Goal: Task Accomplishment & Management: Use online tool/utility

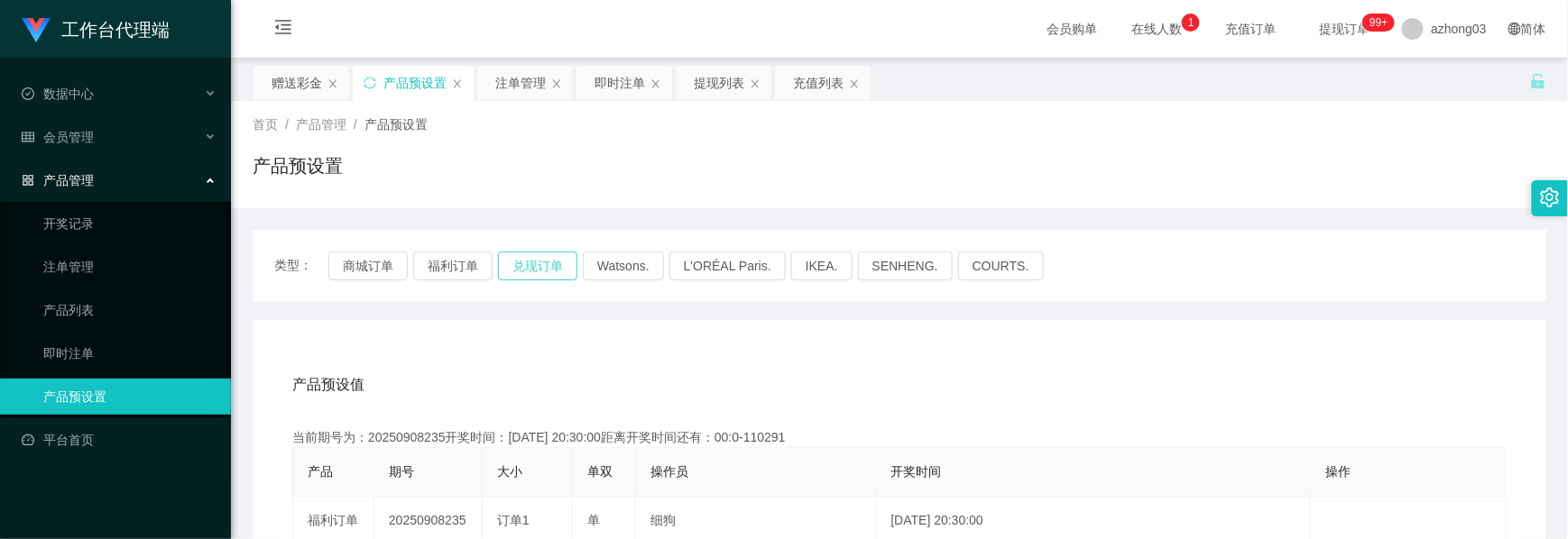
drag, startPoint x: 0, startPoint y: 0, endPoint x: 542, endPoint y: 30, distance: 542.8
click at [542, 252] on button "兑现订单" at bounding box center [537, 266] width 79 height 29
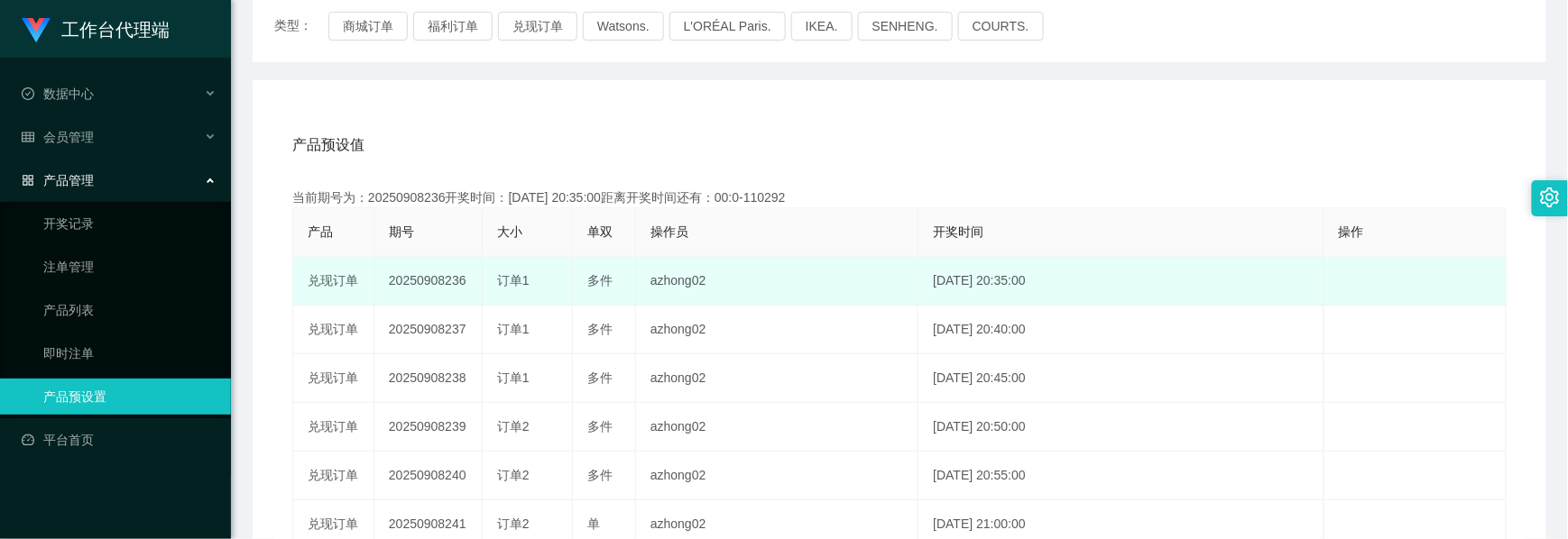
click at [395, 277] on td "20250908236" at bounding box center [428, 281] width 108 height 49
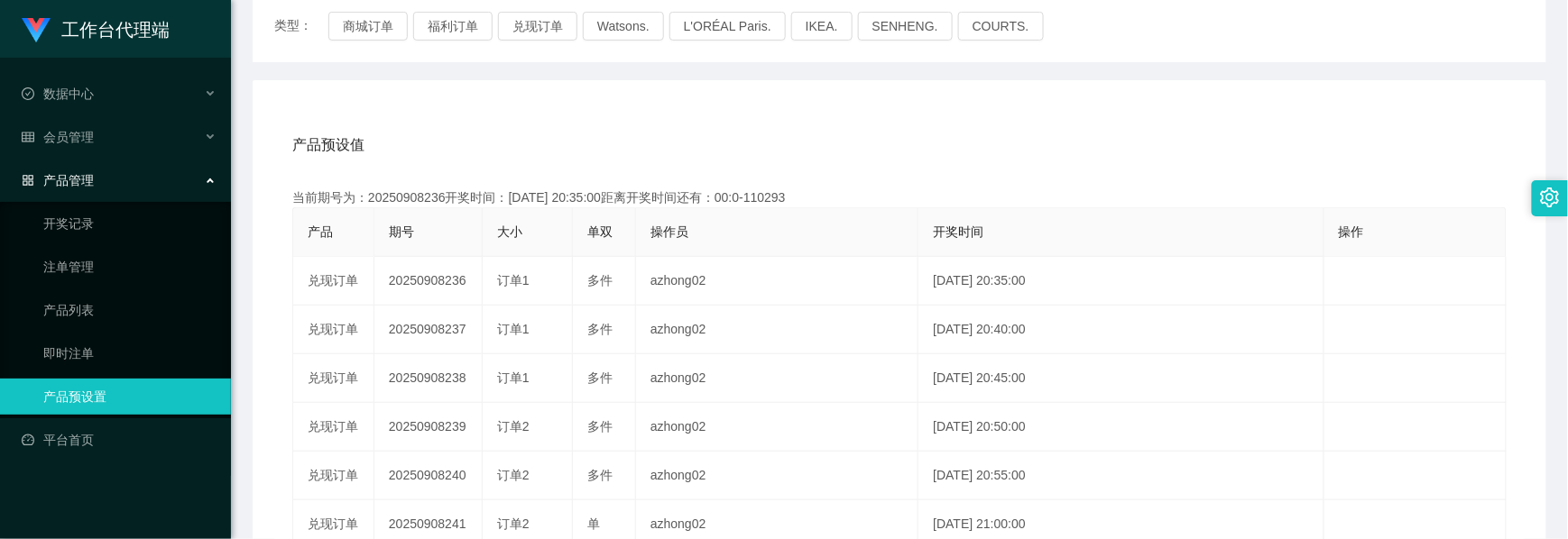
copy td "20250908236"
click at [391, 27] on button "商城订单" at bounding box center [368, 25] width 79 height 29
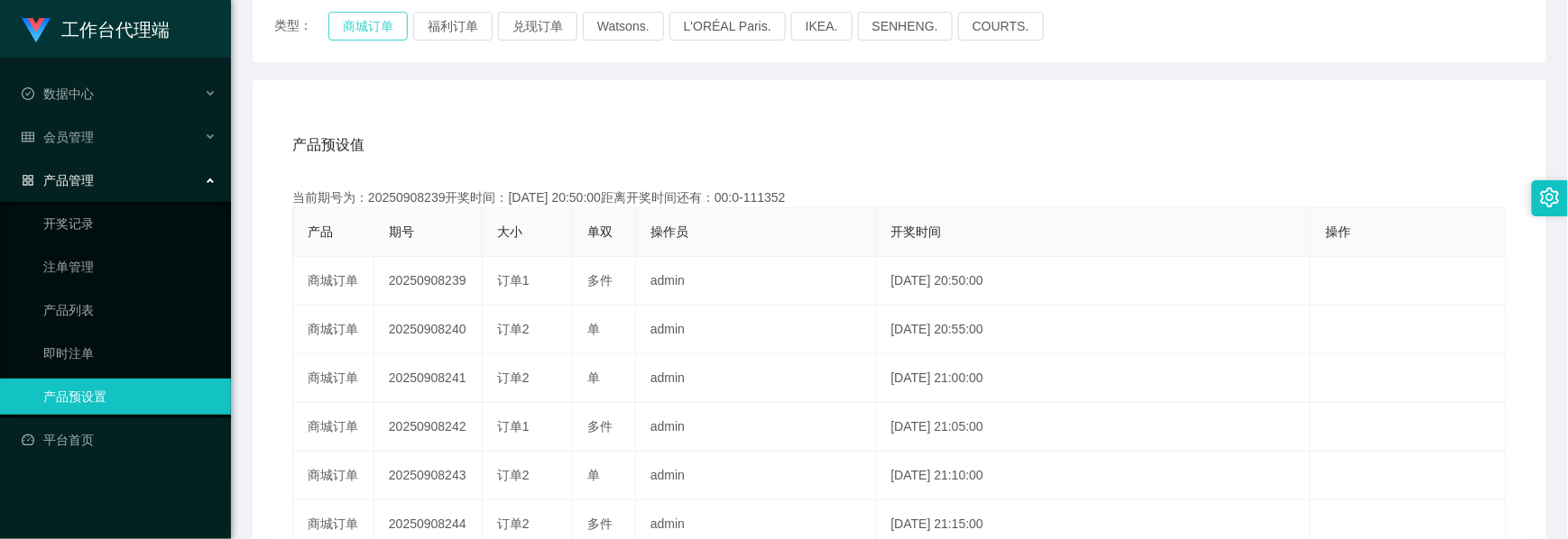
scroll to position [361, 0]
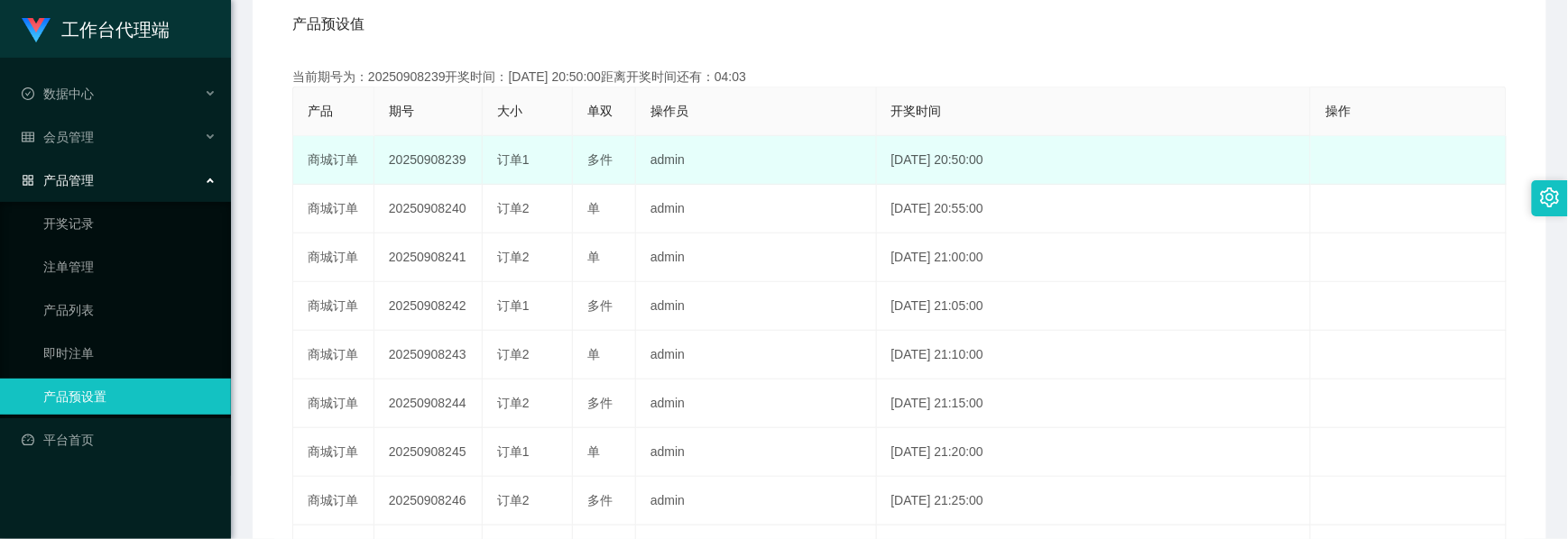
click at [426, 163] on td "20250908239" at bounding box center [428, 161] width 108 height 49
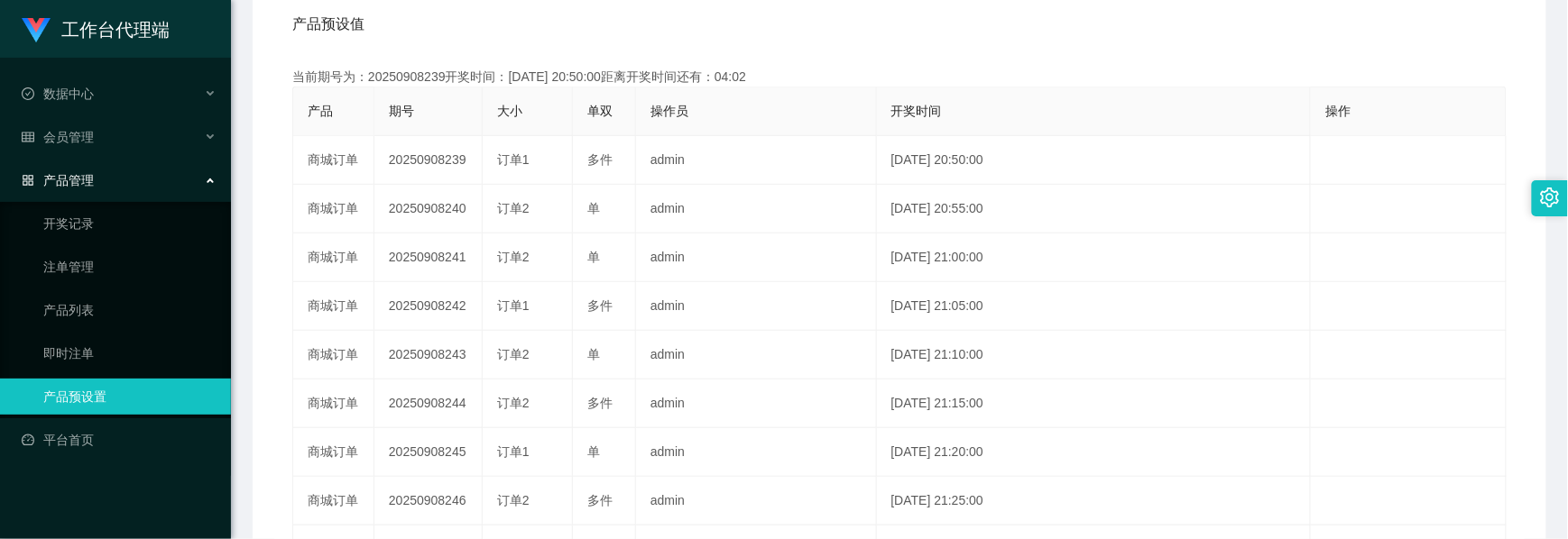
copy td "20250908239"
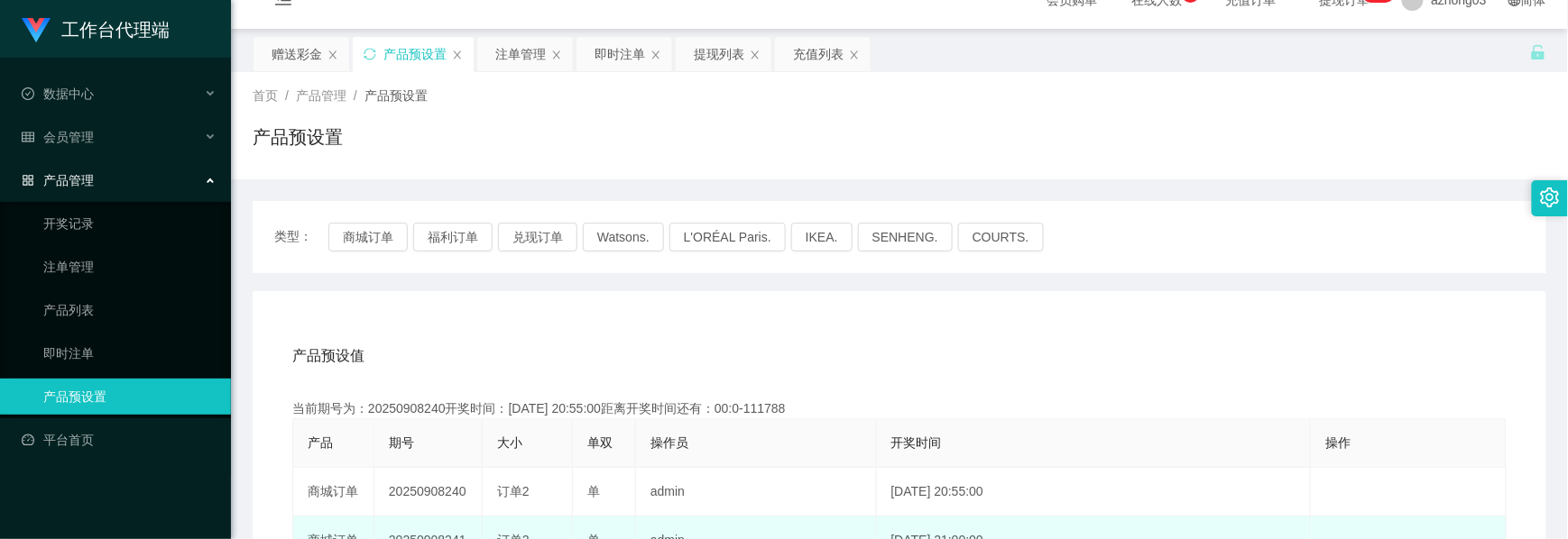
scroll to position [0, 0]
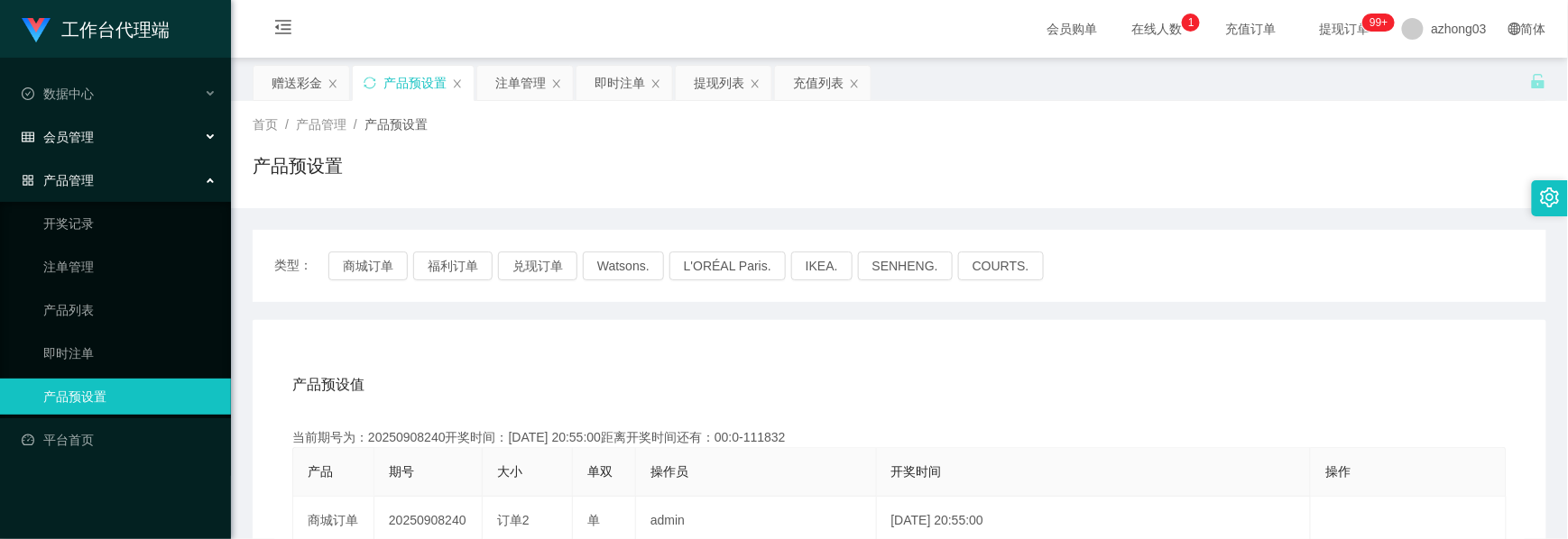
click at [88, 146] on div "会员管理" at bounding box center [115, 137] width 230 height 36
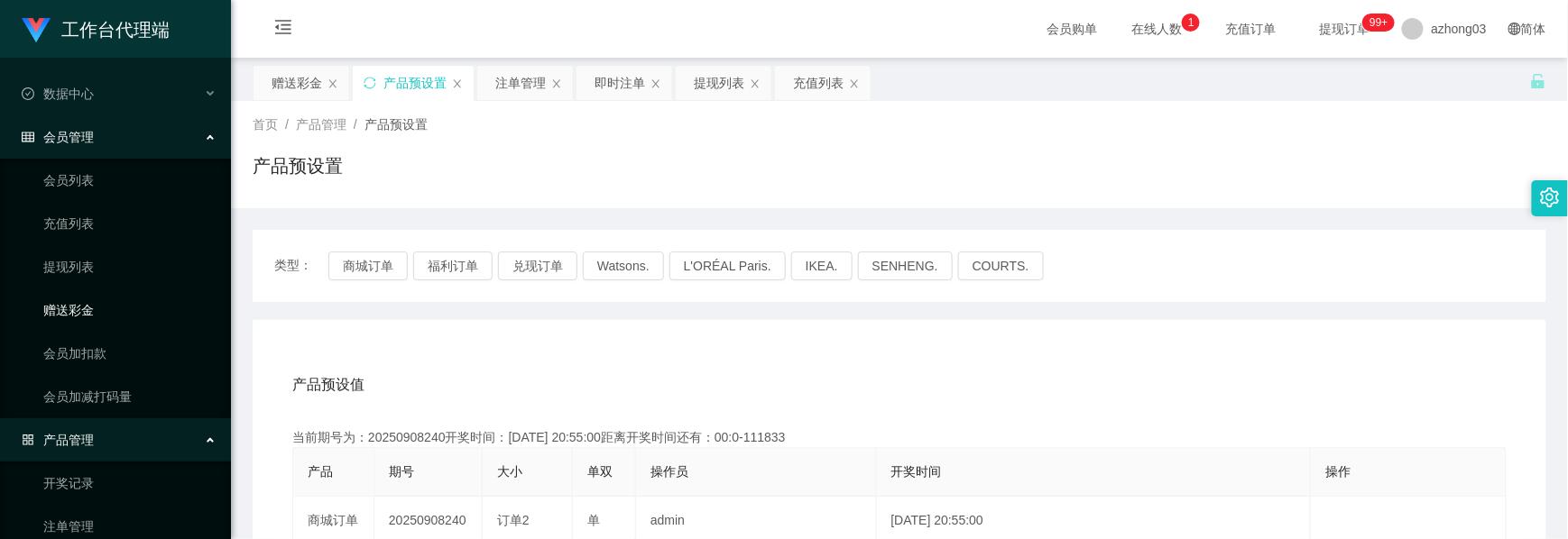
click at [72, 311] on link "赠送彩金" at bounding box center [130, 310] width 173 height 36
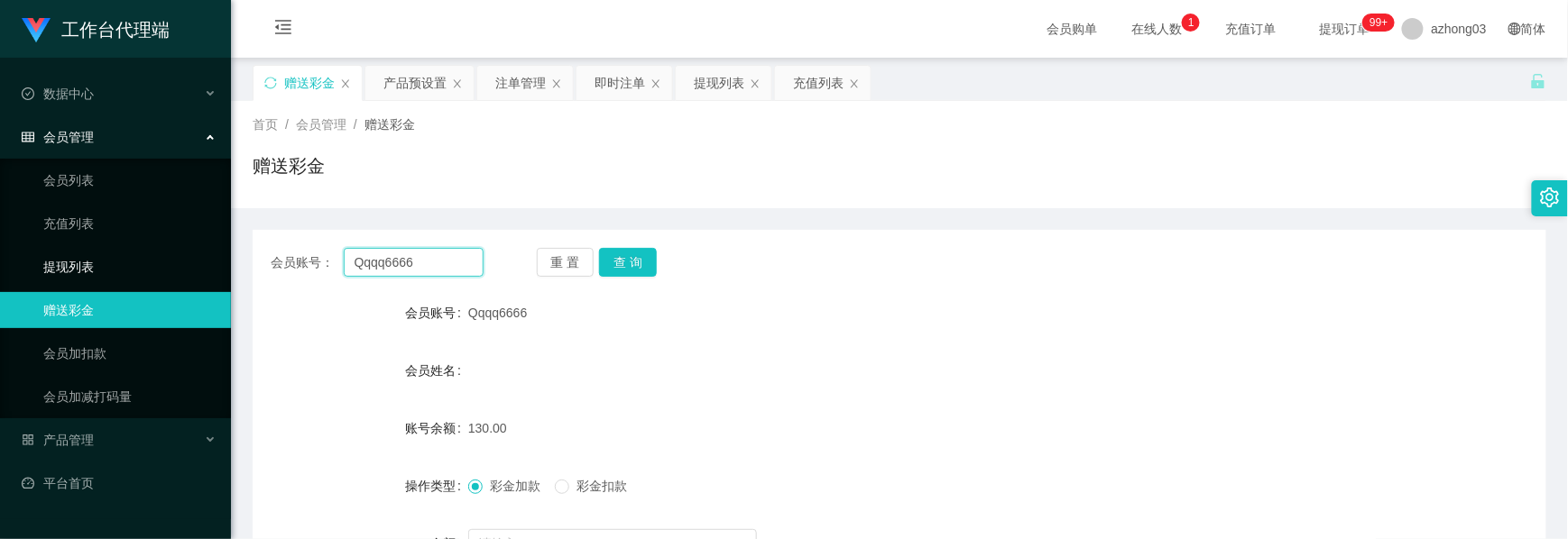
drag, startPoint x: 426, startPoint y: 272, endPoint x: 202, endPoint y: 277, distance: 224.1
click at [202, 276] on section "工作台代理端 数据中心 会员管理 会员列表 充值列表 提现列表 赠送彩金 会员加扣款 会员加减打码量 产品管理 开奖记录 注单管理 产品列表 即时注单 产品预…" at bounding box center [784, 372] width 1568 height 743
paste input "money888"
type input "money888"
click at [610, 257] on button "查 询" at bounding box center [627, 262] width 57 height 29
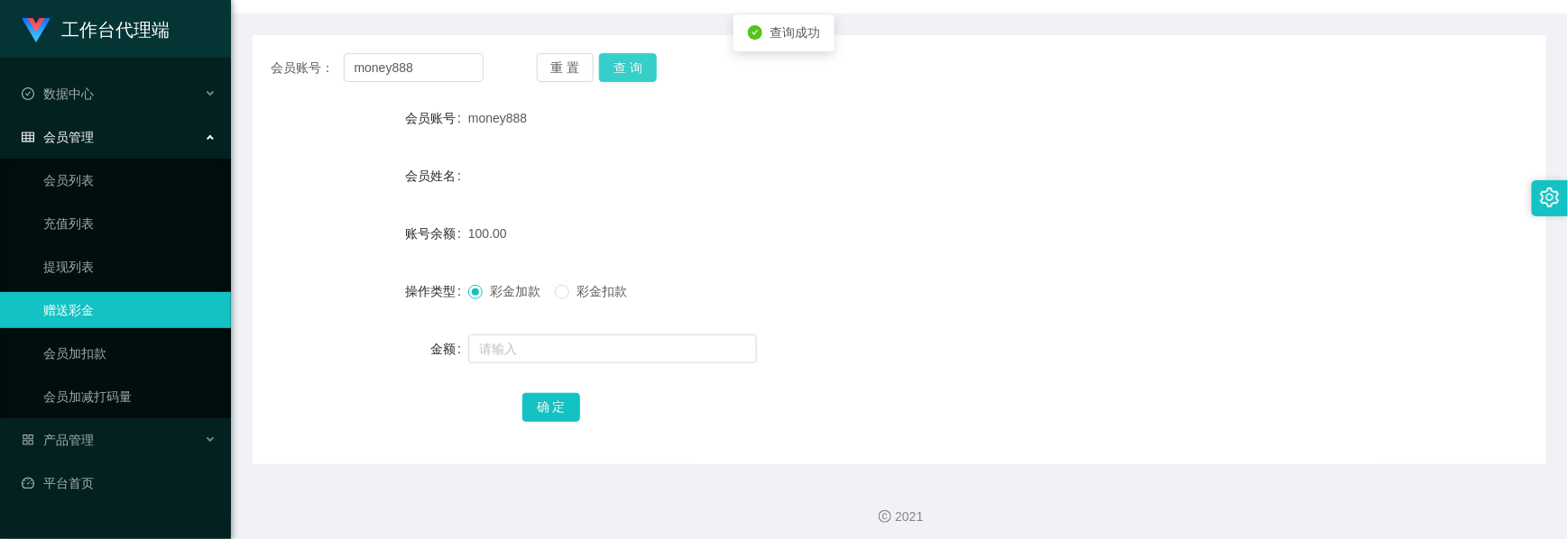
scroll to position [203, 0]
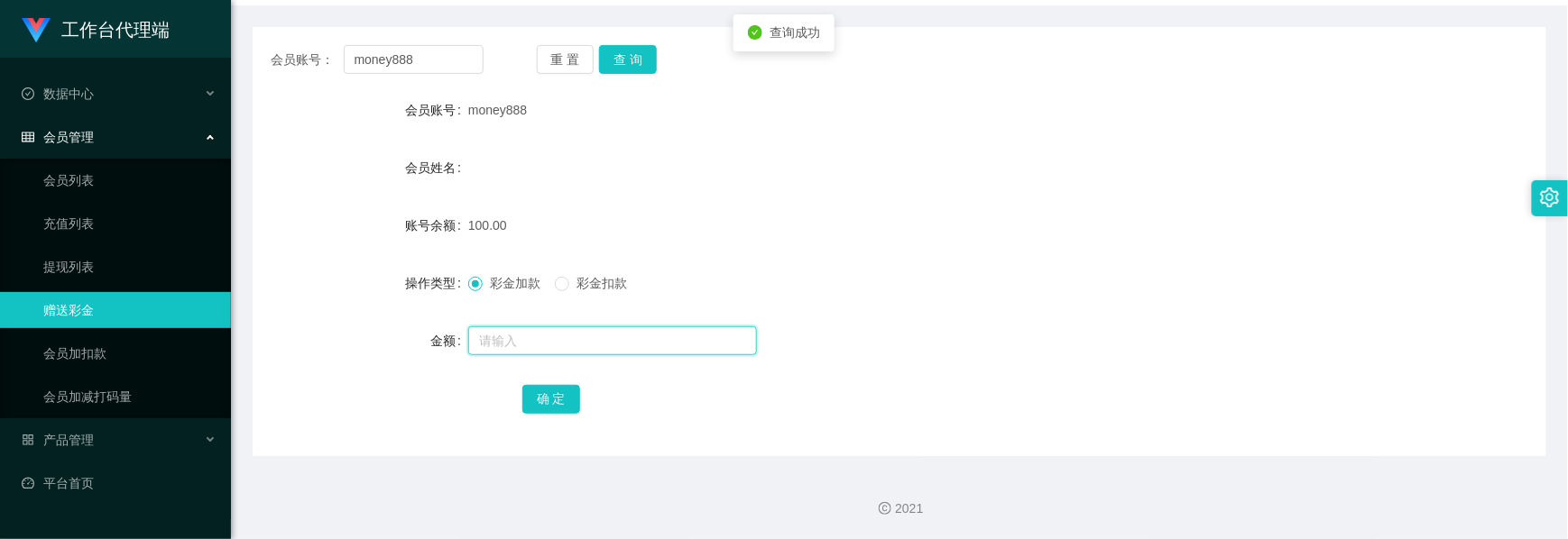
click at [505, 337] on input "text" at bounding box center [612, 341] width 289 height 29
type input "30"
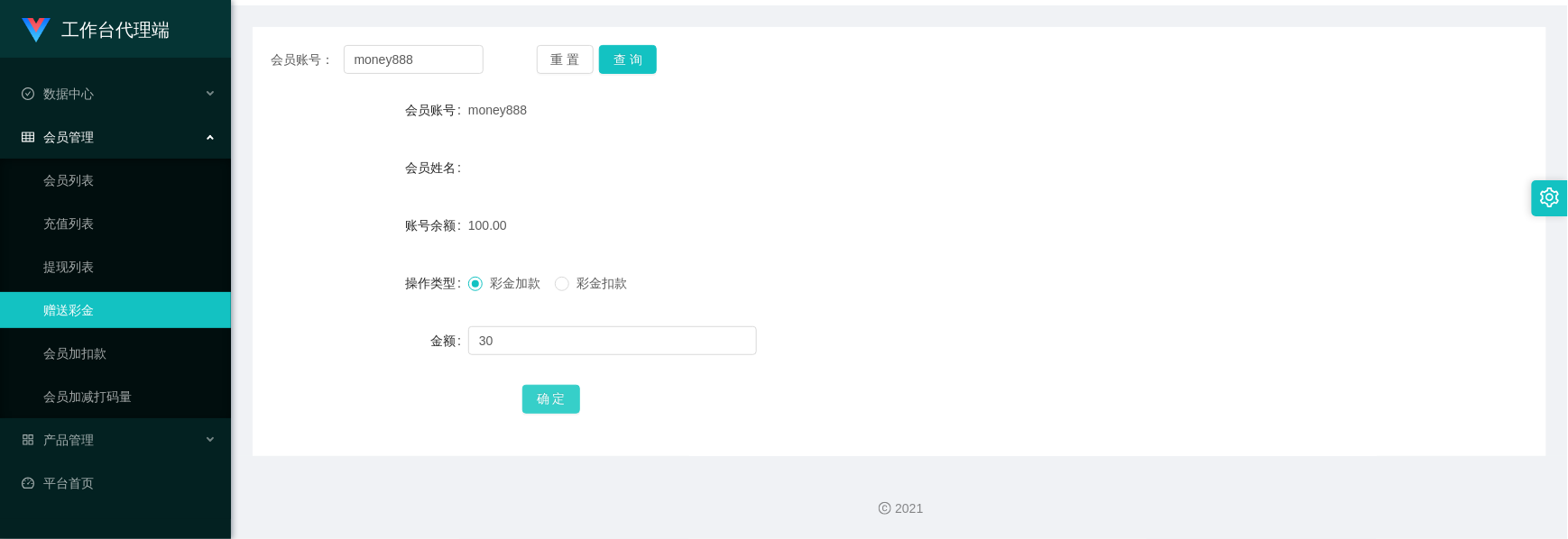
click at [562, 412] on button "确 定" at bounding box center [550, 399] width 57 height 29
